Goal: Information Seeking & Learning: Learn about a topic

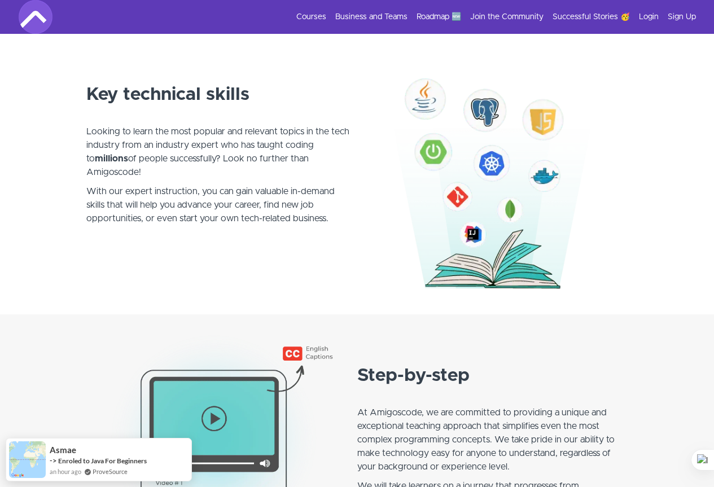
scroll to position [621, 0]
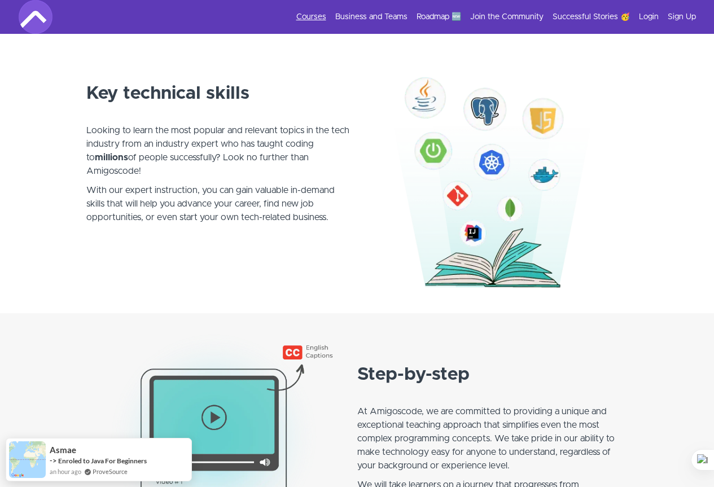
click at [309, 15] on link "Courses" at bounding box center [311, 16] width 30 height 11
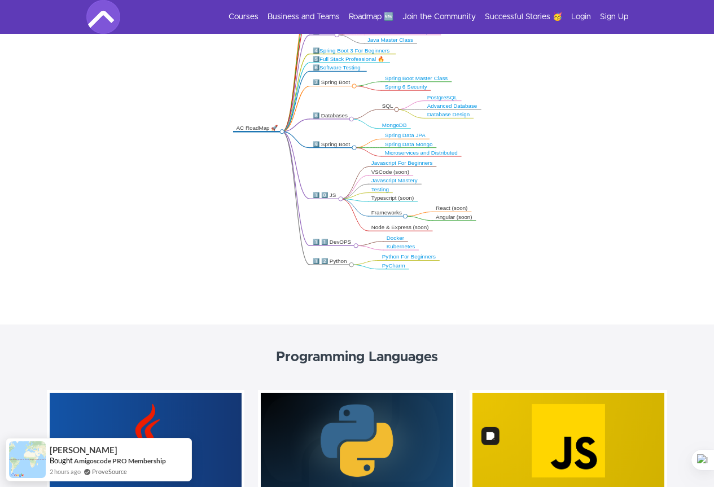
scroll to position [226, 0]
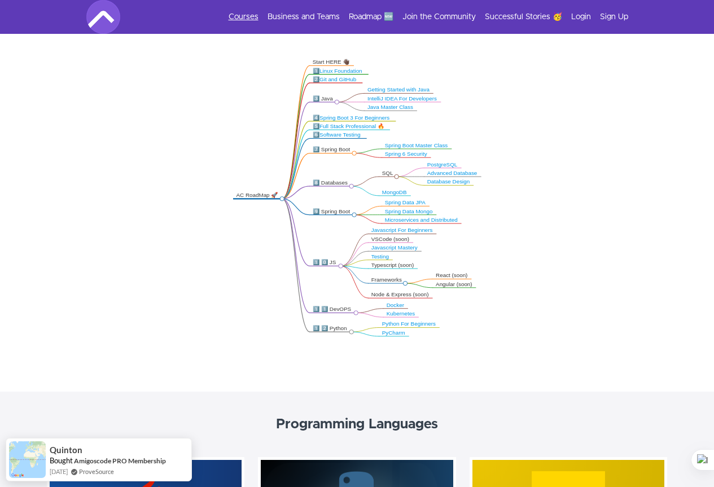
click at [252, 16] on link "Courses" at bounding box center [244, 16] width 30 height 11
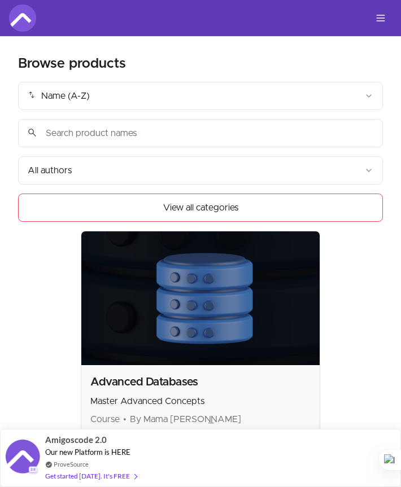
click at [65, 65] on h2 "Browse products" at bounding box center [72, 64] width 108 height 18
click at [62, 64] on h2 "Browse products" at bounding box center [72, 64] width 108 height 18
